Goal: Check status: Check status

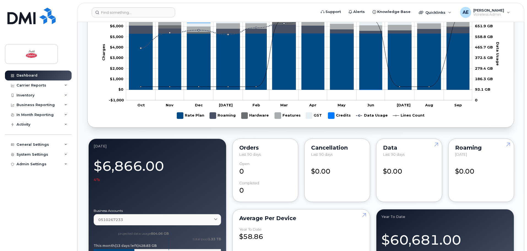
scroll to position [333, 0]
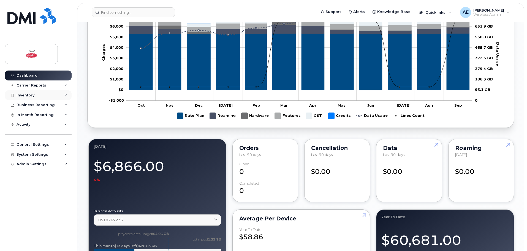
drag, startPoint x: 48, startPoint y: 92, endPoint x: 45, endPoint y: 94, distance: 4.1
click at [48, 92] on div "Inventory" at bounding box center [38, 95] width 67 height 10
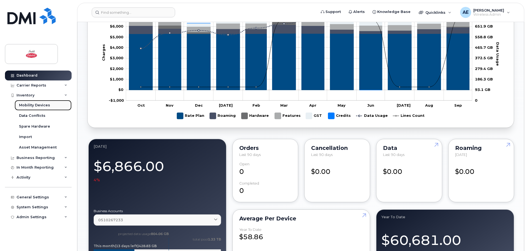
click at [41, 104] on div "Mobility Devices" at bounding box center [34, 105] width 31 height 5
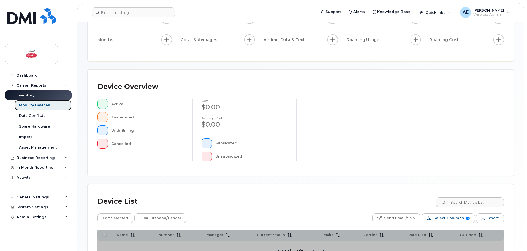
scroll to position [128, 0]
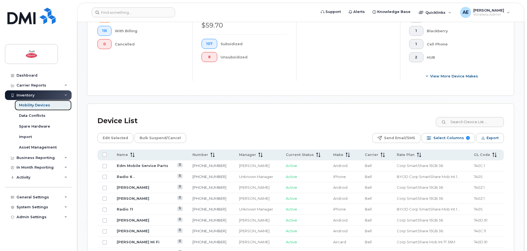
scroll to position [183, 0]
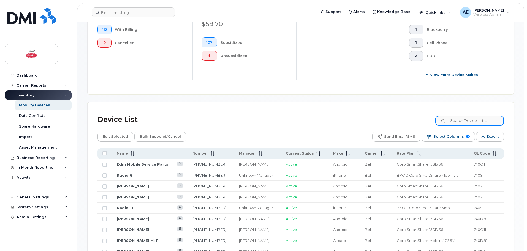
click at [467, 116] on input at bounding box center [469, 121] width 69 height 10
paste input "R3CT907ZGQF"
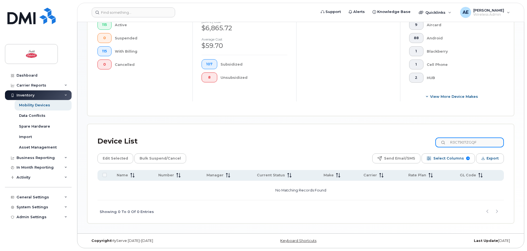
scroll to position [156, 0]
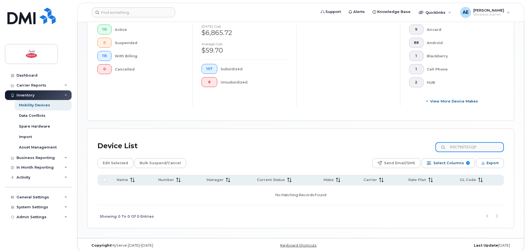
click at [486, 147] on input "R3CT907ZGQF" at bounding box center [469, 147] width 69 height 10
click at [486, 144] on input "R3CT907ZGQF" at bounding box center [469, 147] width 69 height 10
paste input "17802357027"
click at [457, 142] on input "17802357027" at bounding box center [469, 147] width 69 height 10
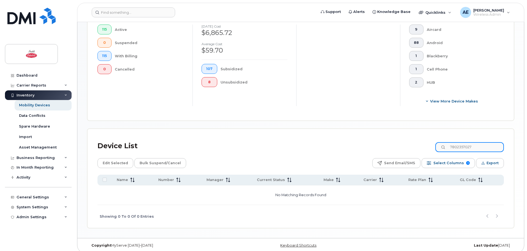
type input "7802357027"
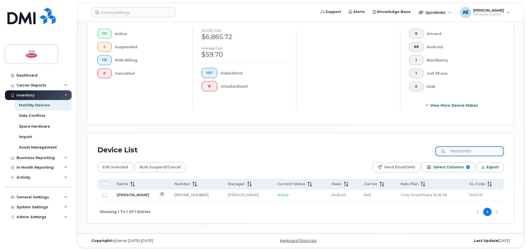
scroll to position [148, 0]
